Goal: Information Seeking & Learning: Learn about a topic

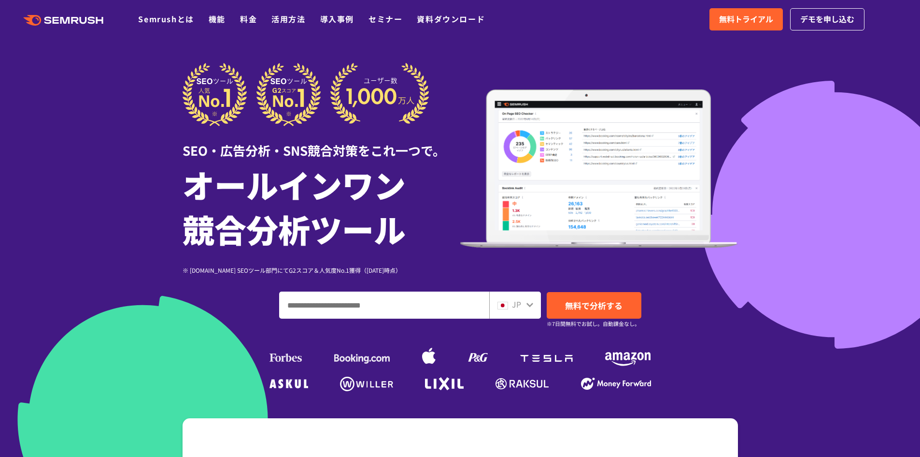
click at [394, 303] on input "ドメイン、キーワードまたはURLを入力してください" at bounding box center [384, 305] width 209 height 26
paste input "**********"
type input "**********"
click at [591, 308] on span "無料で分析する" at bounding box center [593, 305] width 57 height 12
